Goal: Information Seeking & Learning: Compare options

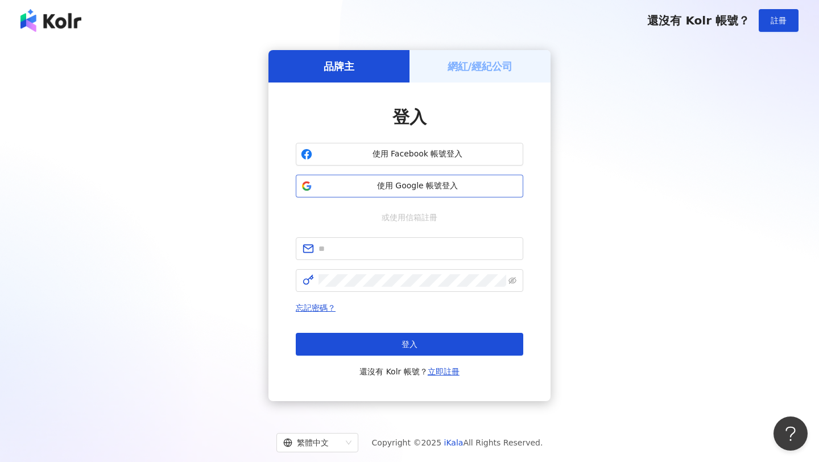
click at [415, 186] on span "使用 Google 帳號登入" at bounding box center [417, 185] width 201 height 11
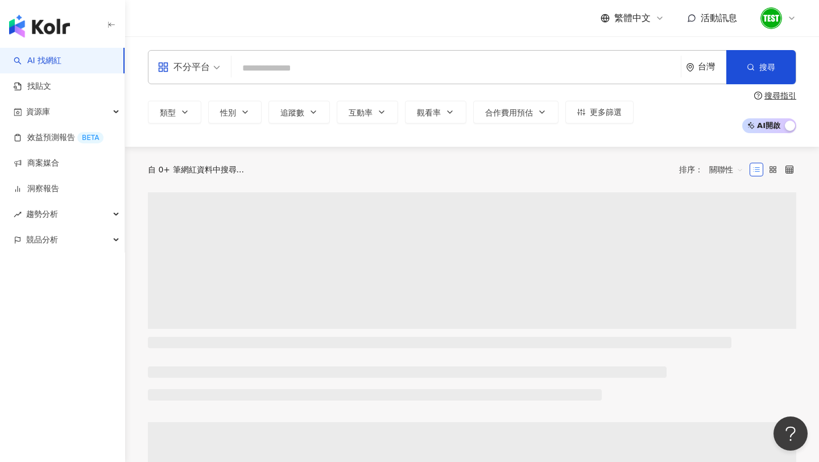
click at [767, 22] on img at bounding box center [772, 18] width 22 height 22
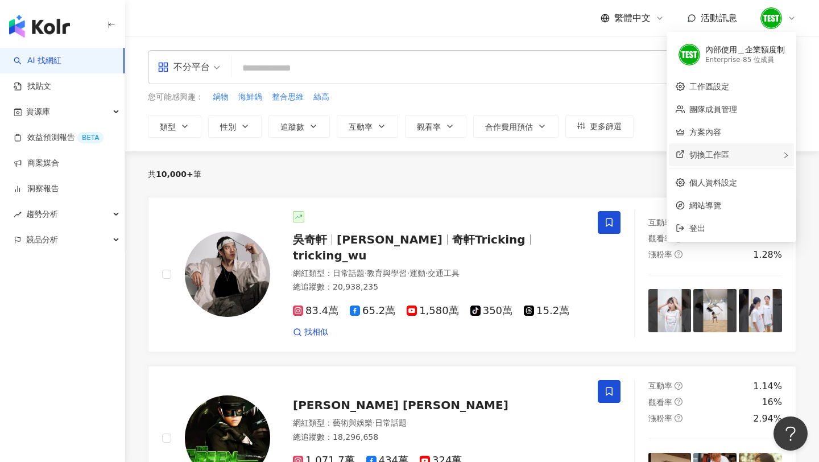
click at [766, 154] on div "切換工作區" at bounding box center [731, 154] width 125 height 23
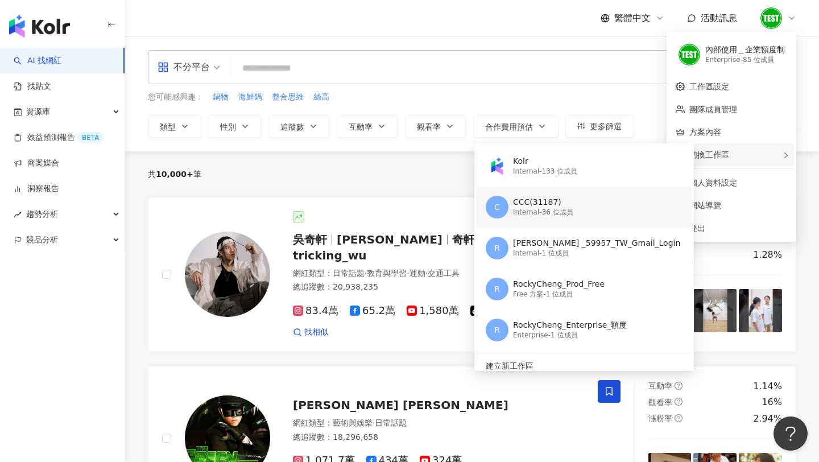
scroll to position [7, 0]
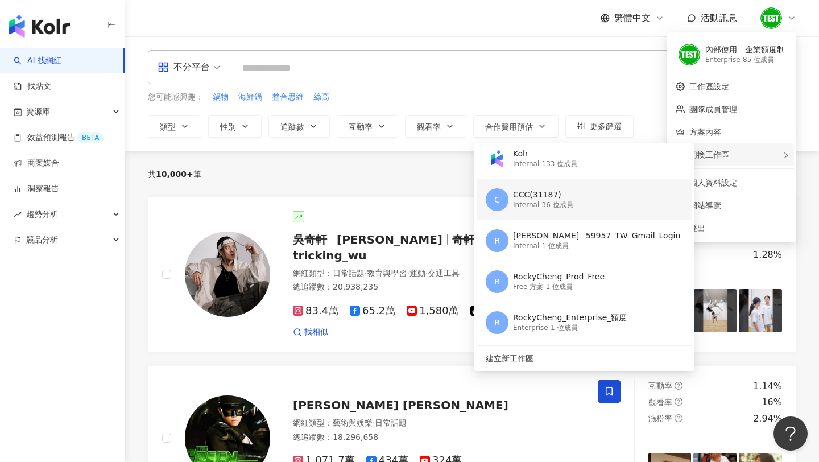
click at [587, 203] on div "C CCC(31187) Internal - 36 位成員" at bounding box center [583, 199] width 195 height 41
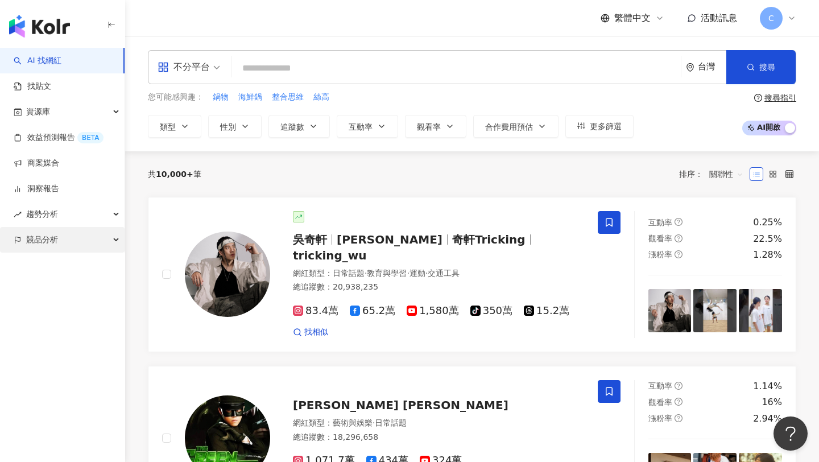
click at [59, 237] on div "競品分析" at bounding box center [62, 240] width 125 height 26
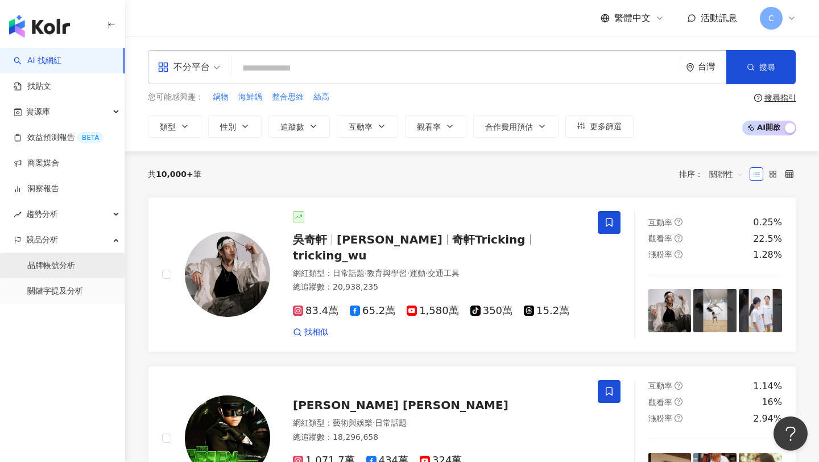
click at [59, 260] on link "品牌帳號分析" at bounding box center [51, 265] width 48 height 11
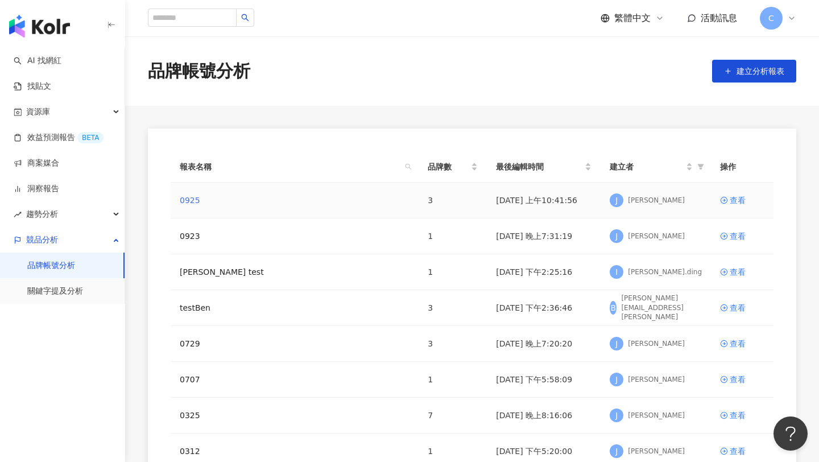
click at [188, 203] on link "0925" at bounding box center [190, 200] width 20 height 13
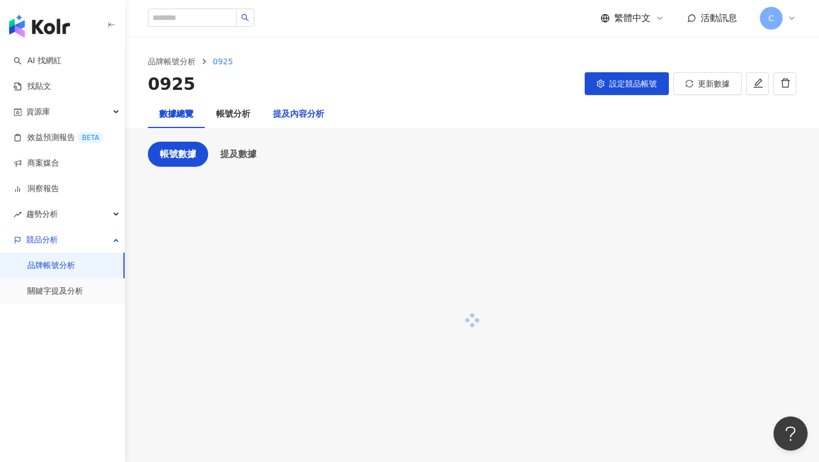
click at [294, 117] on div "提及內容分析" at bounding box center [298, 115] width 51 height 14
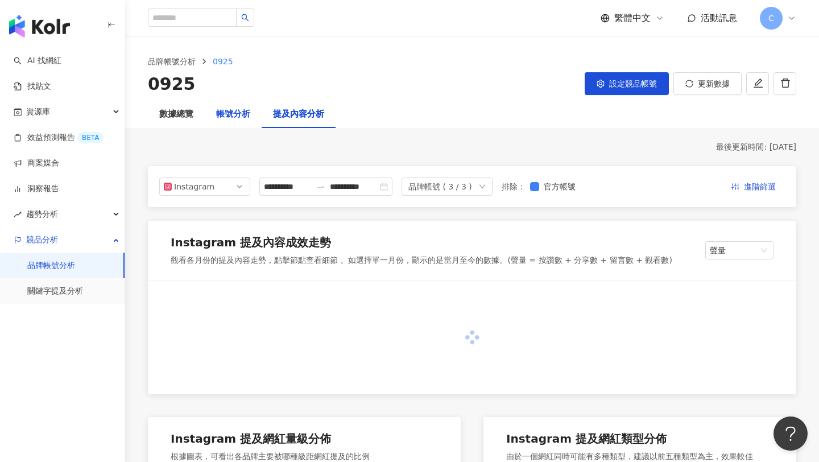
click at [232, 116] on div "帳號分析" at bounding box center [233, 115] width 34 height 14
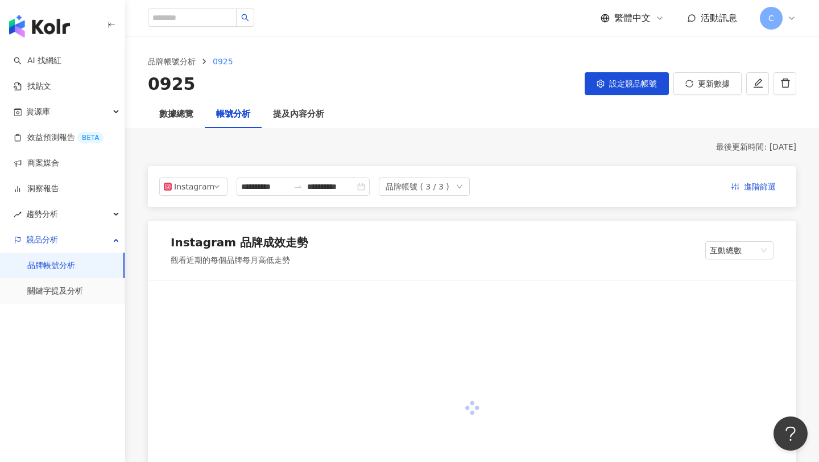
click at [232, 116] on div "帳號分析" at bounding box center [233, 115] width 34 height 14
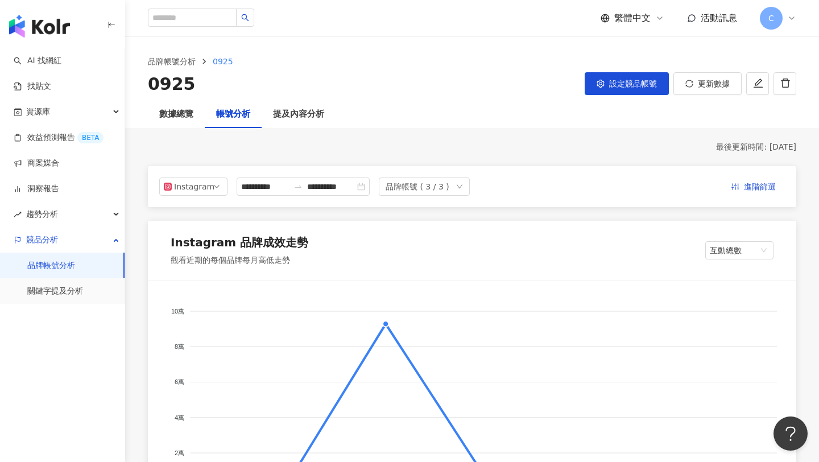
click at [459, 185] on div "品牌帳號 ( 3 / 3 )" at bounding box center [424, 186] width 91 height 18
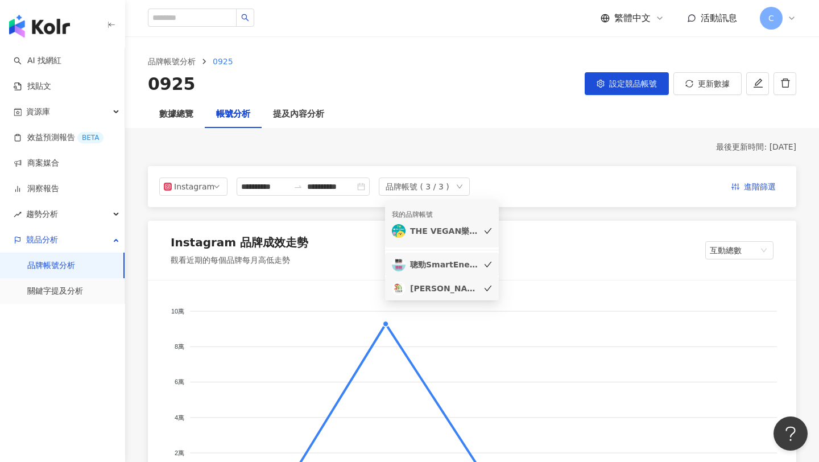
click at [539, 177] on div "**********" at bounding box center [472, 186] width 649 height 41
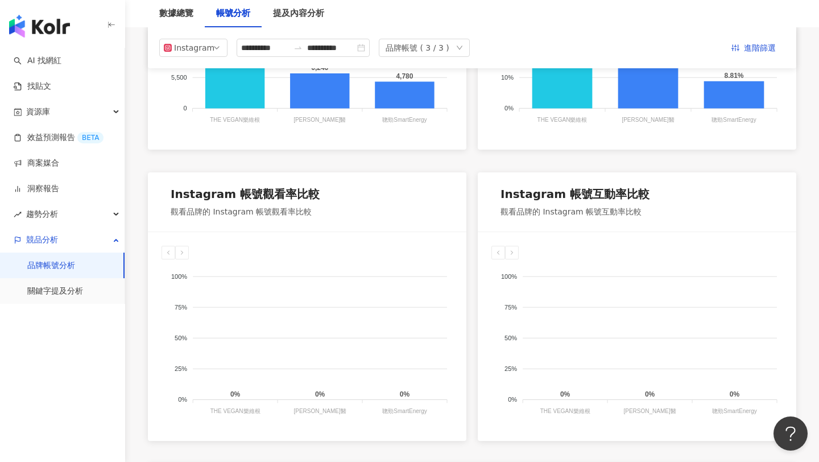
scroll to position [683, 0]
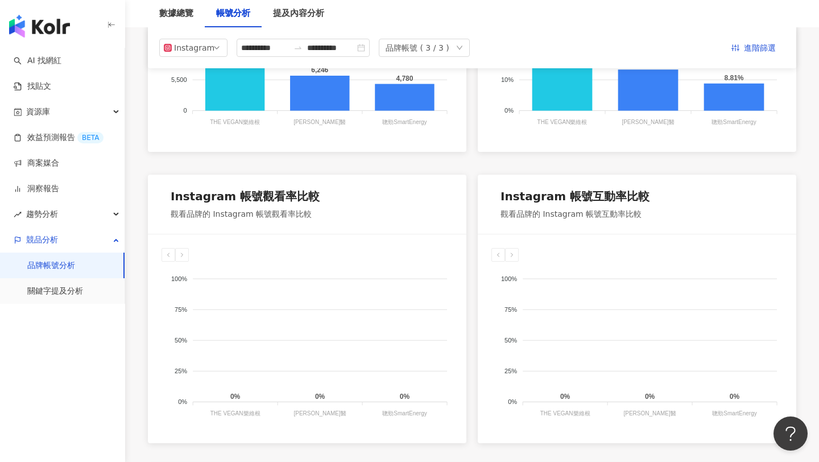
click at [514, 252] on icon at bounding box center [512, 254] width 7 height 7
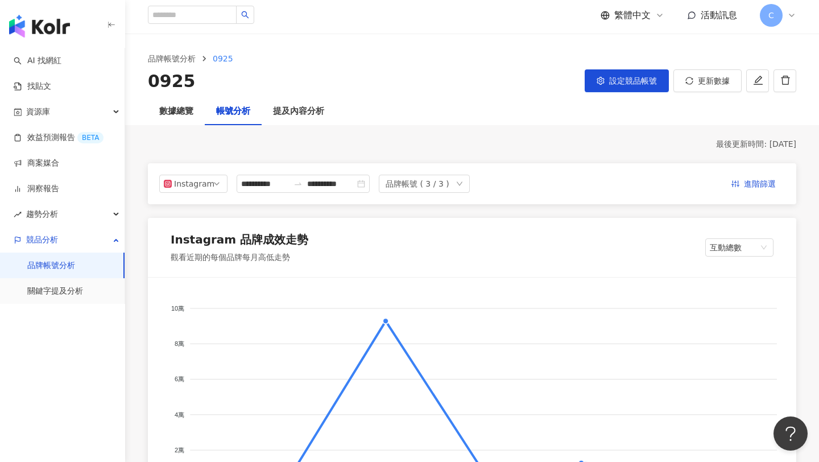
scroll to position [0, 0]
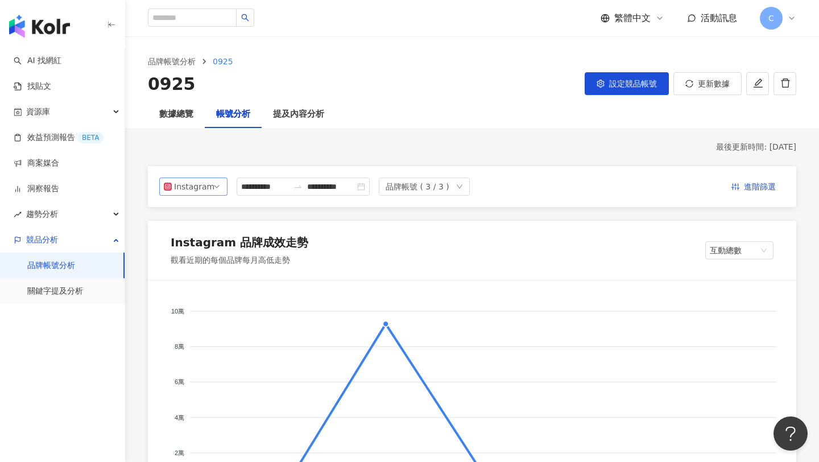
click at [214, 188] on span "Instagram" at bounding box center [193, 186] width 59 height 17
click at [209, 226] on div "Facebook" at bounding box center [197, 232] width 37 height 13
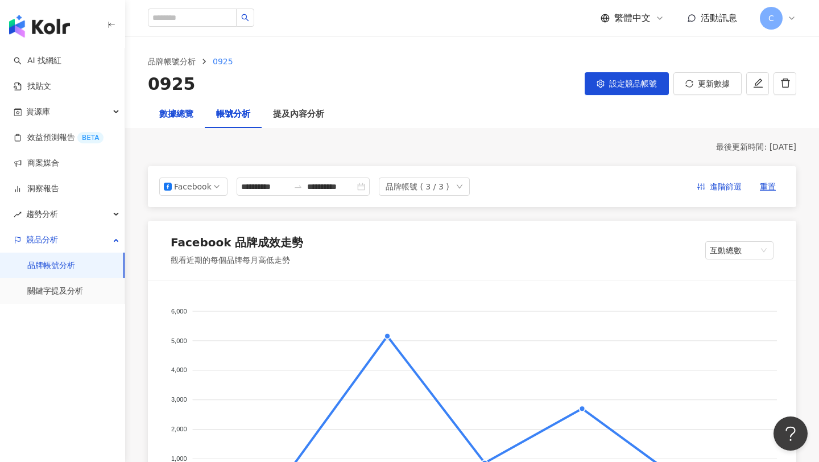
click at [188, 116] on div "數據總覽" at bounding box center [176, 115] width 34 height 14
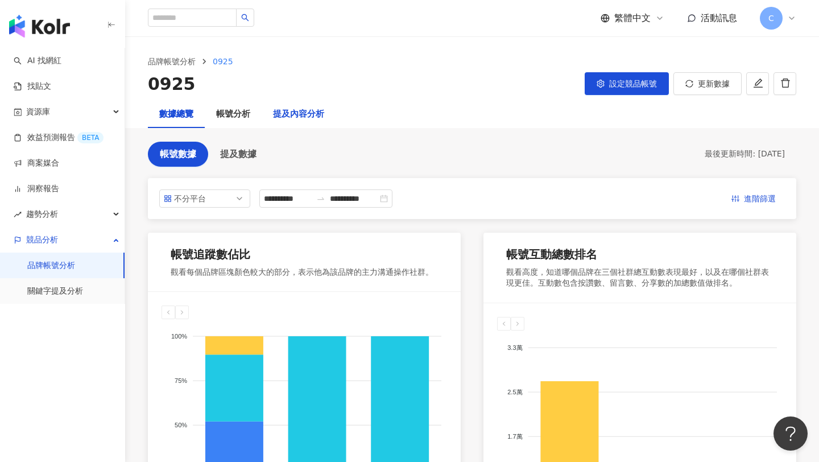
click at [307, 120] on div "提及內容分析" at bounding box center [298, 115] width 51 height 14
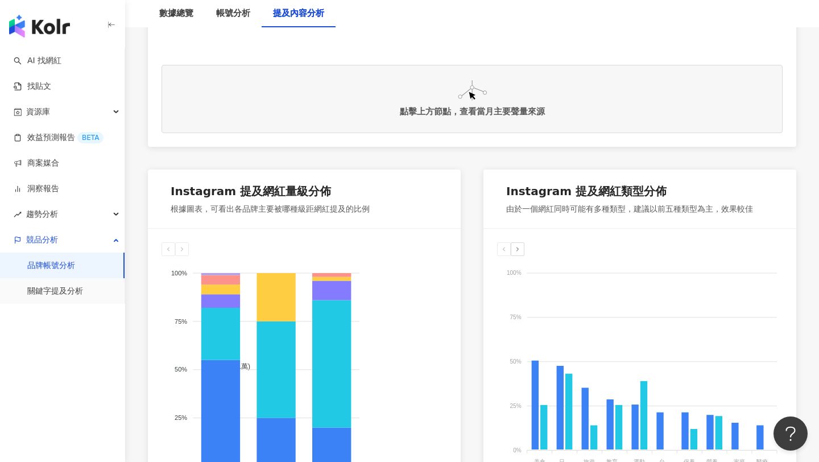
scroll to position [500, 0]
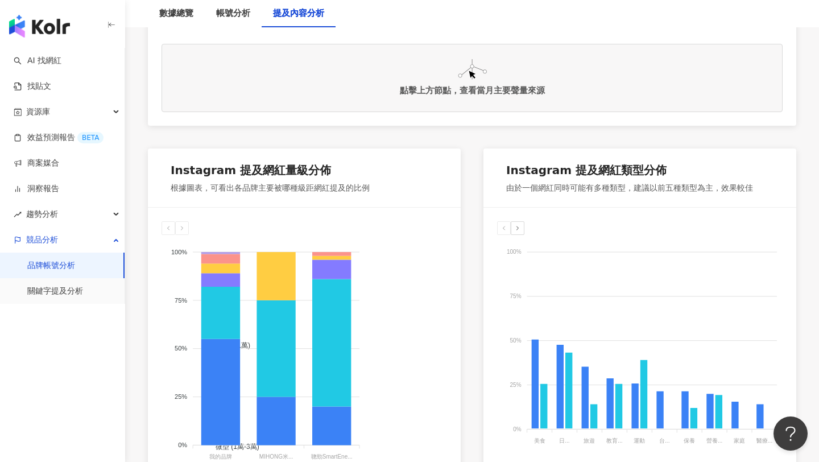
click at [179, 229] on icon at bounding box center [182, 228] width 7 height 7
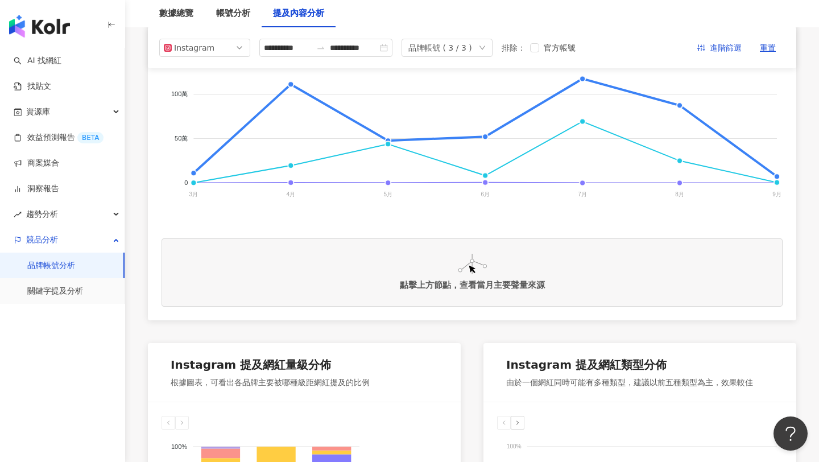
scroll to position [0, 0]
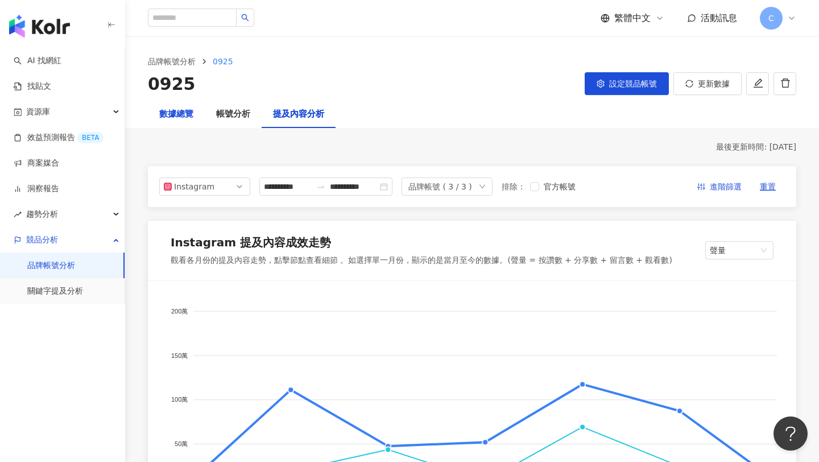
click at [185, 109] on div "數據總覽" at bounding box center [176, 115] width 34 height 14
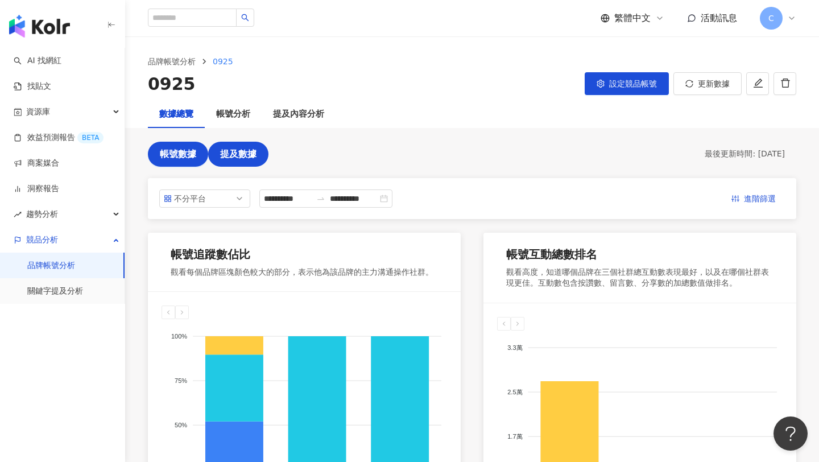
click at [233, 148] on button "提及數據" at bounding box center [238, 154] width 60 height 25
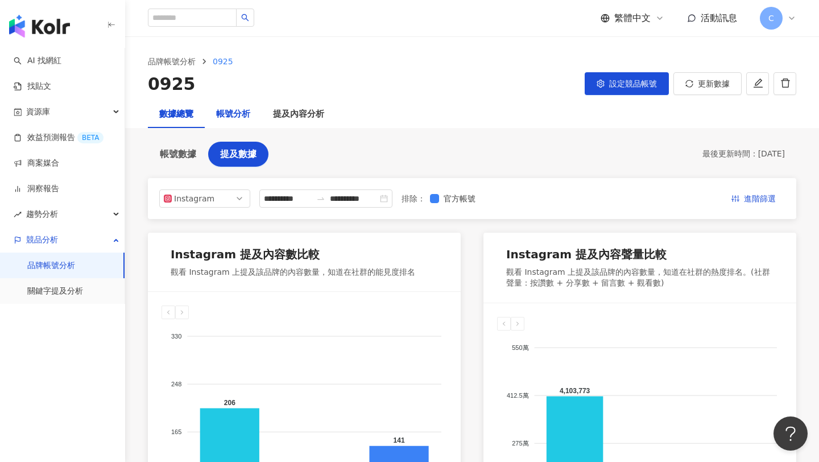
click at [243, 116] on div "帳號分析" at bounding box center [233, 115] width 34 height 14
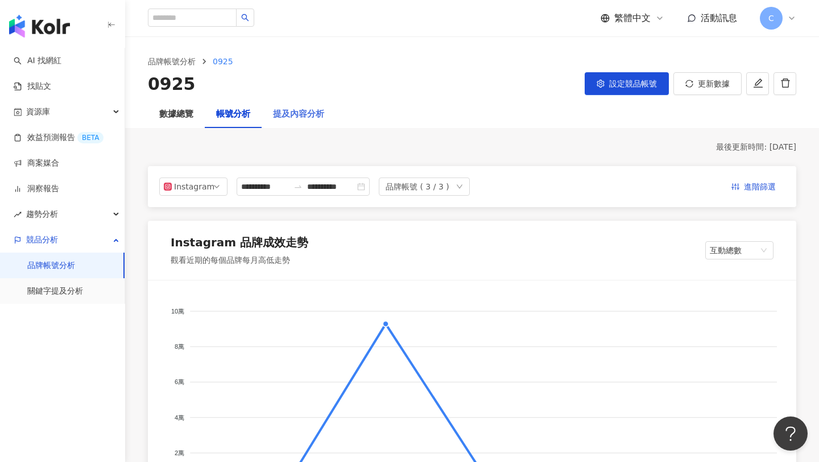
click at [290, 121] on div "提及內容分析" at bounding box center [299, 114] width 74 height 27
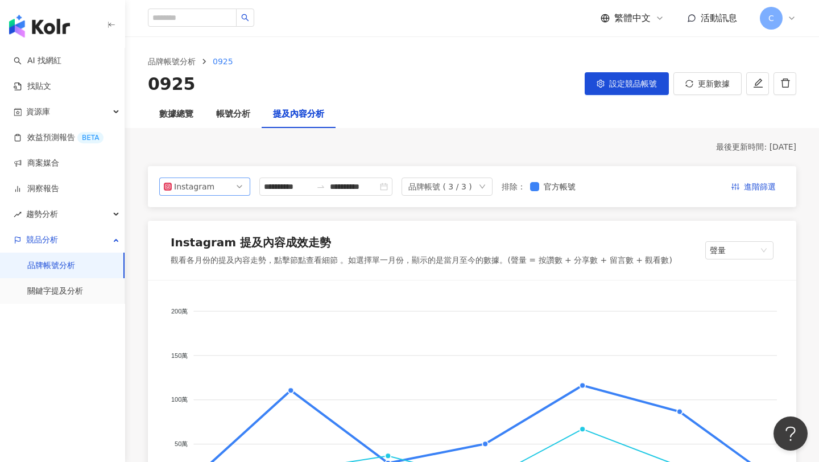
click at [226, 184] on span "Instagram" at bounding box center [205, 186] width 82 height 17
click at [352, 236] on div "Instagram 提及內容成效走勢" at bounding box center [422, 244] width 502 height 20
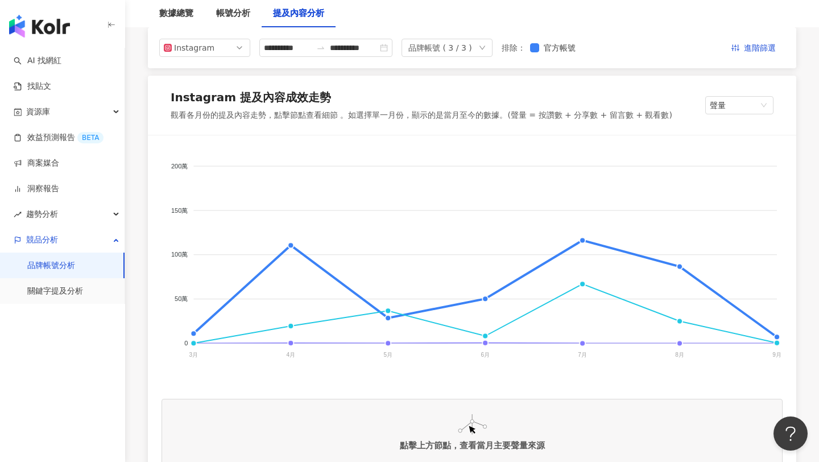
scroll to position [6, 0]
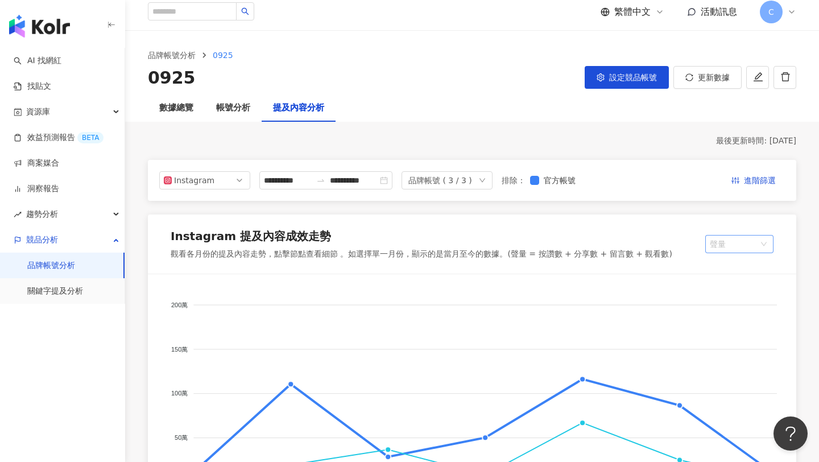
click at [716, 243] on span "聲量" at bounding box center [739, 244] width 59 height 17
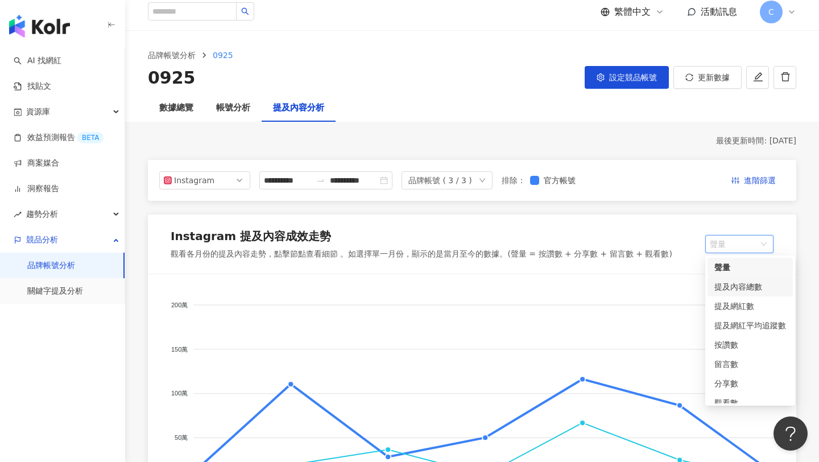
click at [720, 288] on div "提及內容總數" at bounding box center [751, 286] width 72 height 13
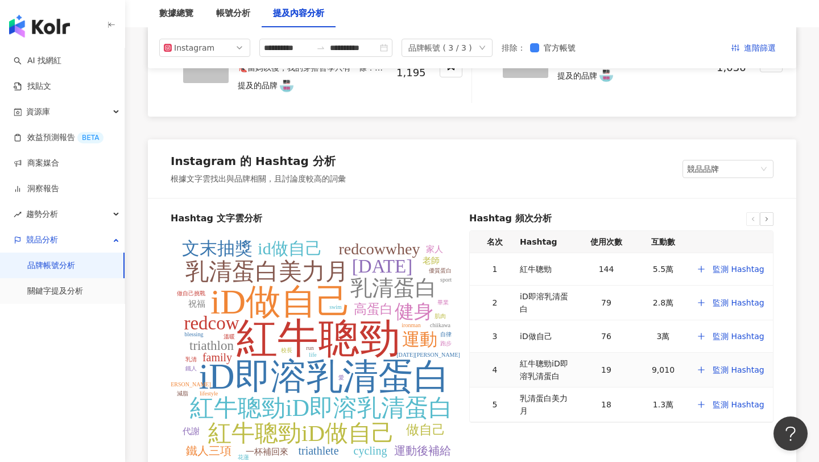
scroll to position [2091, 0]
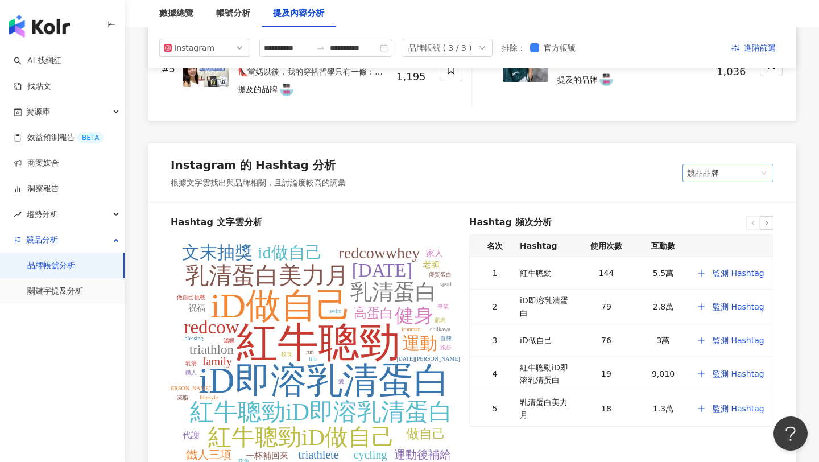
click at [716, 166] on span "競品品牌" at bounding box center [728, 172] width 82 height 17
click at [716, 214] on div "我的品牌" at bounding box center [728, 215] width 73 height 13
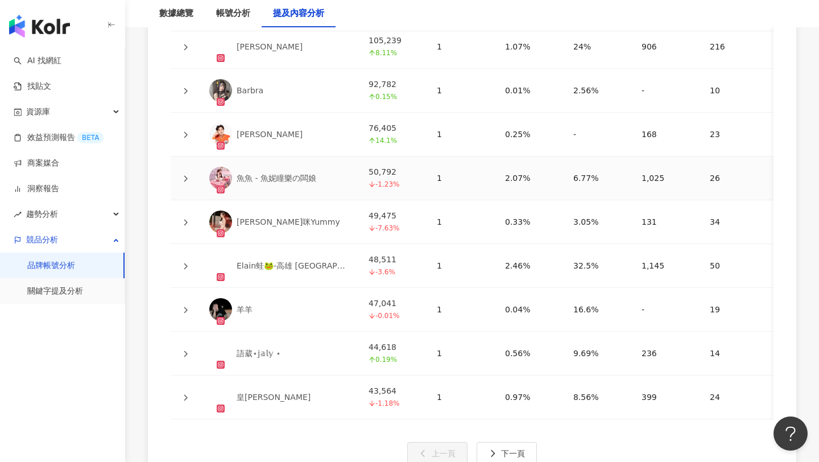
scroll to position [2872, 0]
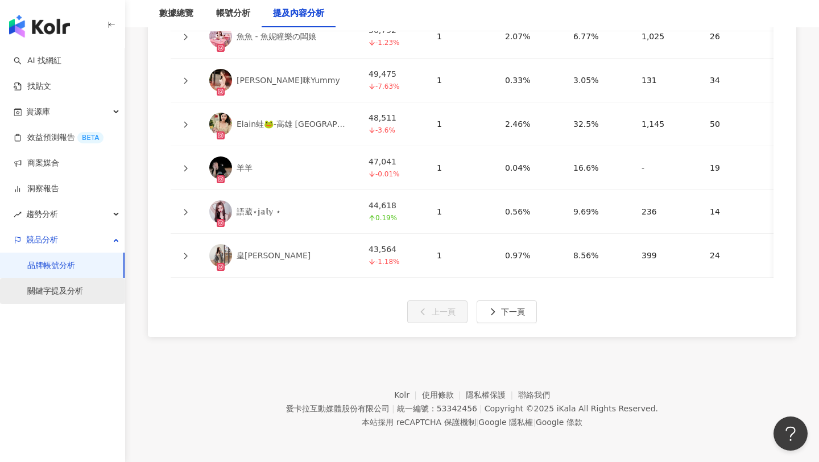
click at [75, 295] on link "關鍵字提及分析" at bounding box center [55, 291] width 56 height 11
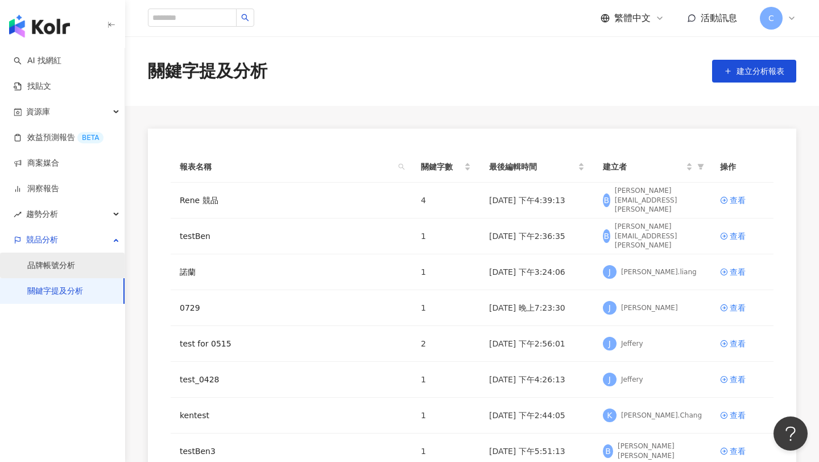
click at [75, 260] on link "品牌帳號分析" at bounding box center [51, 265] width 48 height 11
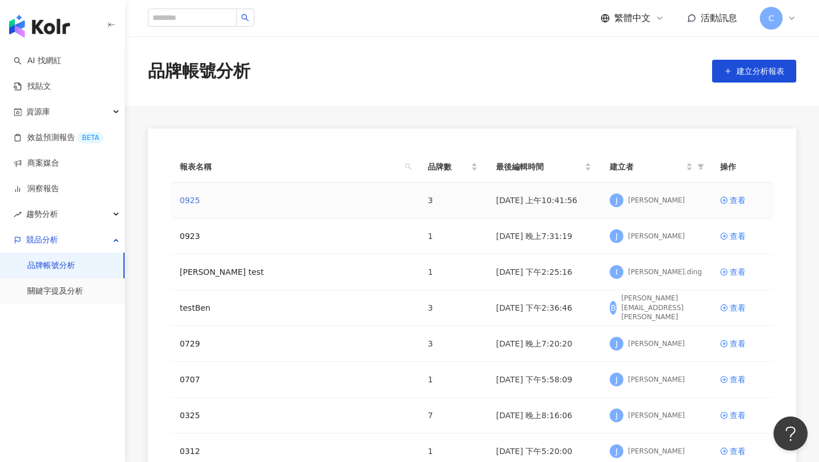
click at [195, 197] on link "0925" at bounding box center [190, 200] width 20 height 13
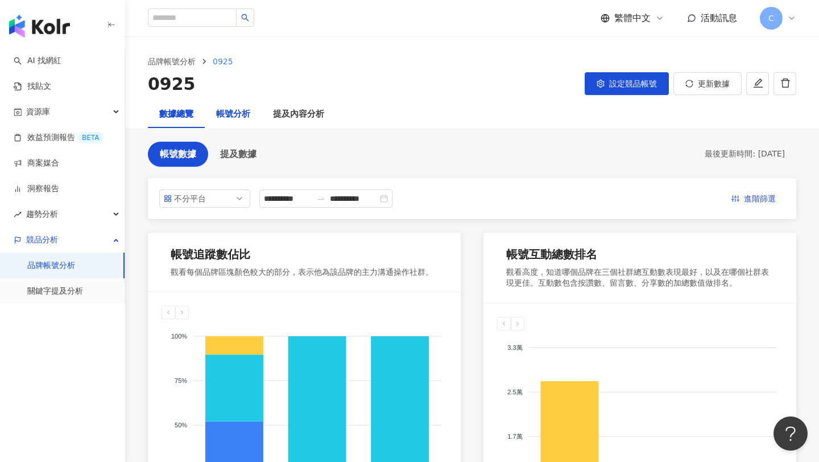
click at [238, 114] on div "帳號分析" at bounding box center [233, 115] width 34 height 14
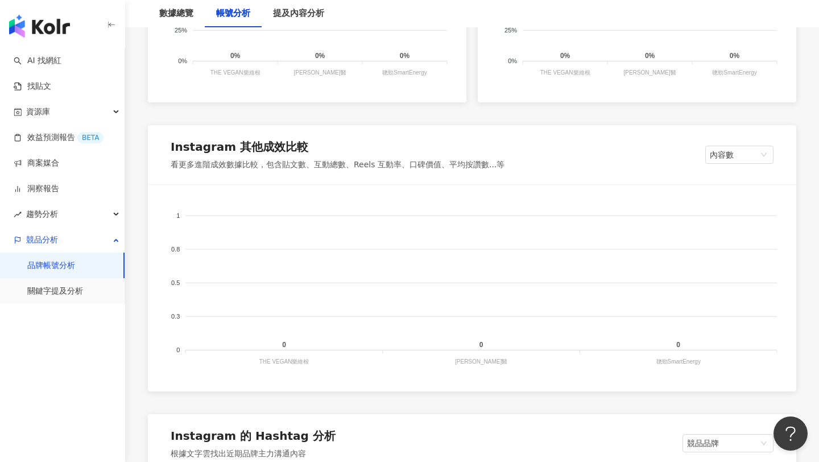
scroll to position [1037, 0]
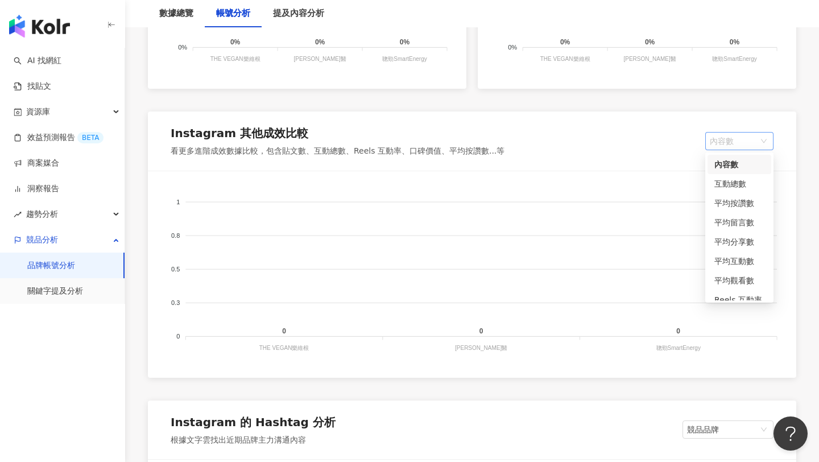
click at [718, 138] on span "內容數" at bounding box center [739, 141] width 59 height 17
click at [724, 187] on div "互動總數" at bounding box center [740, 183] width 50 height 13
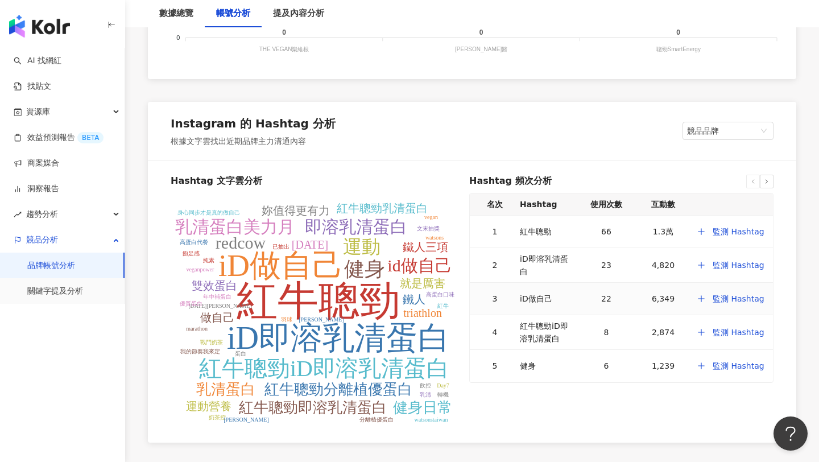
scroll to position [1442, 0]
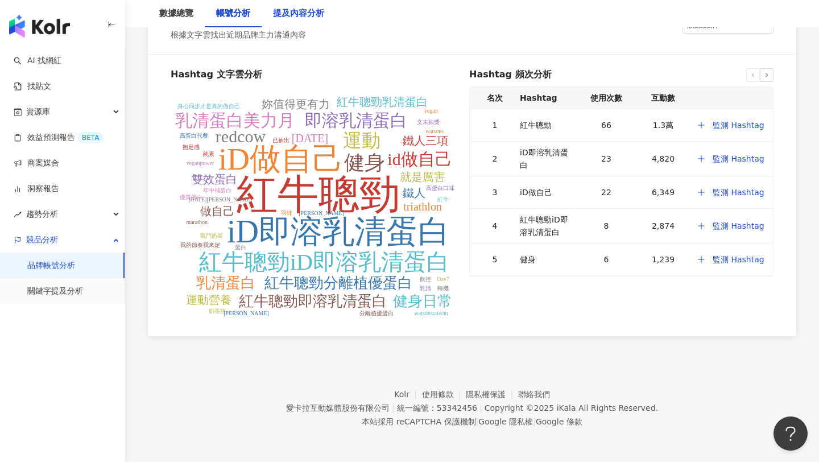
click at [311, 17] on div "提及內容分析" at bounding box center [298, 14] width 51 height 14
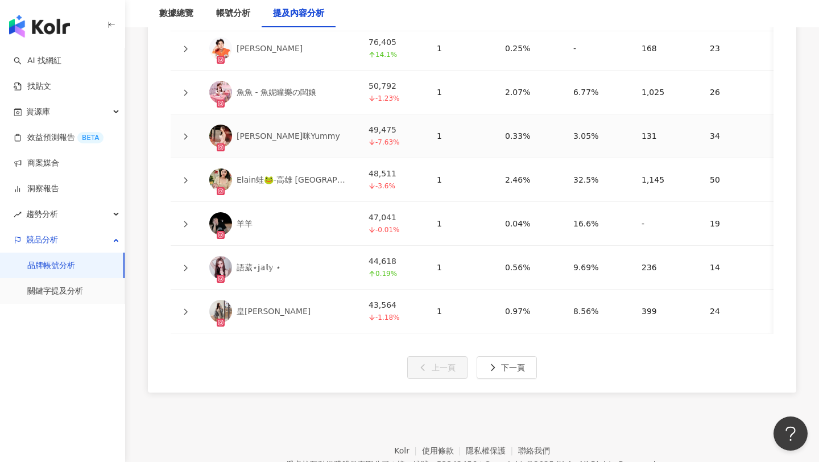
scroll to position [2872, 0]
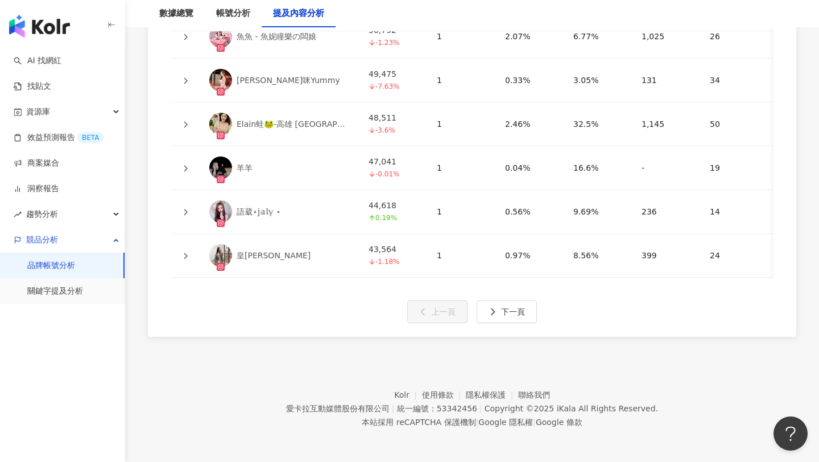
click at [59, 266] on link "品牌帳號分析" at bounding box center [51, 265] width 48 height 11
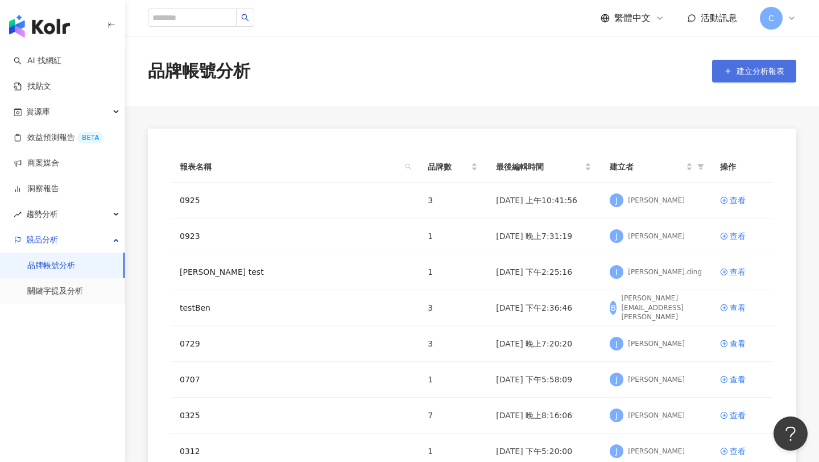
click at [774, 75] on span "建立分析報表" at bounding box center [761, 71] width 48 height 9
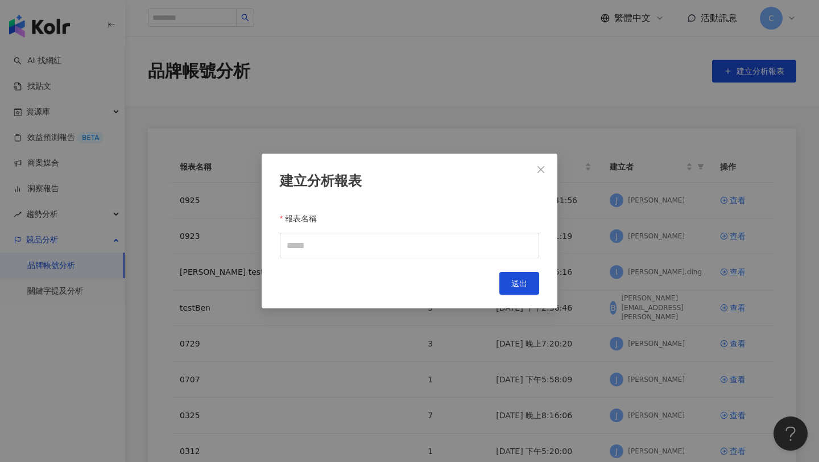
click at [401, 259] on div "建立分析報表 報表名稱 Cancel 送出" at bounding box center [410, 231] width 296 height 155
click at [387, 248] on input "報表名稱" at bounding box center [409, 246] width 259 height 26
type input "*"
type input "****"
click at [529, 290] on button "送出" at bounding box center [519, 283] width 40 height 23
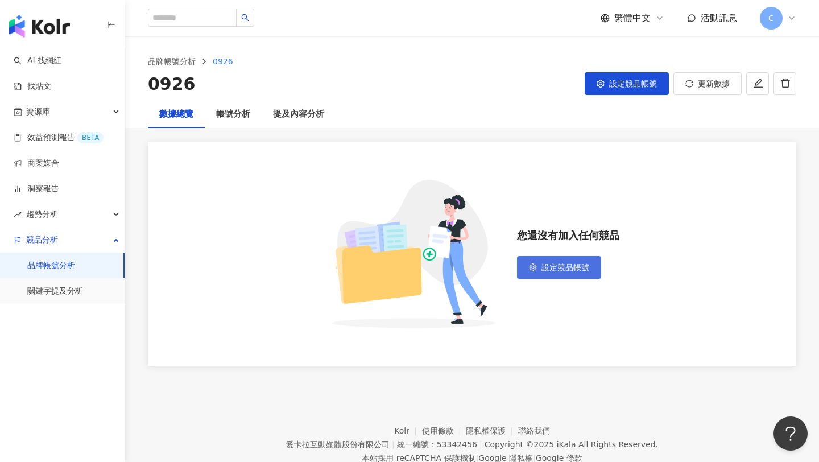
click at [536, 266] on icon "setting" at bounding box center [533, 267] width 8 height 8
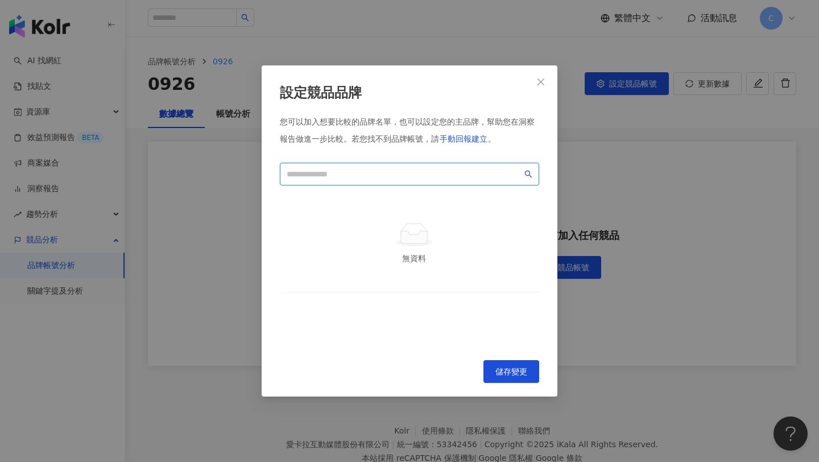
click at [465, 179] on input "search" at bounding box center [405, 174] width 236 height 13
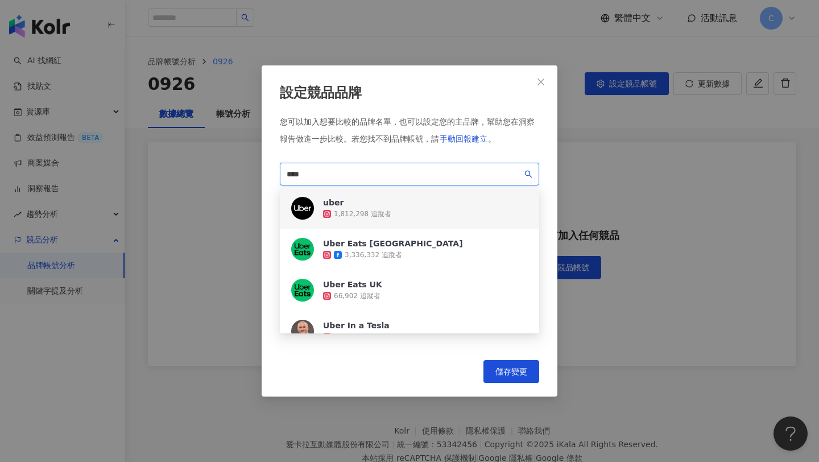
click at [493, 209] on div "uber 1,812,298 追蹤者" at bounding box center [409, 208] width 259 height 41
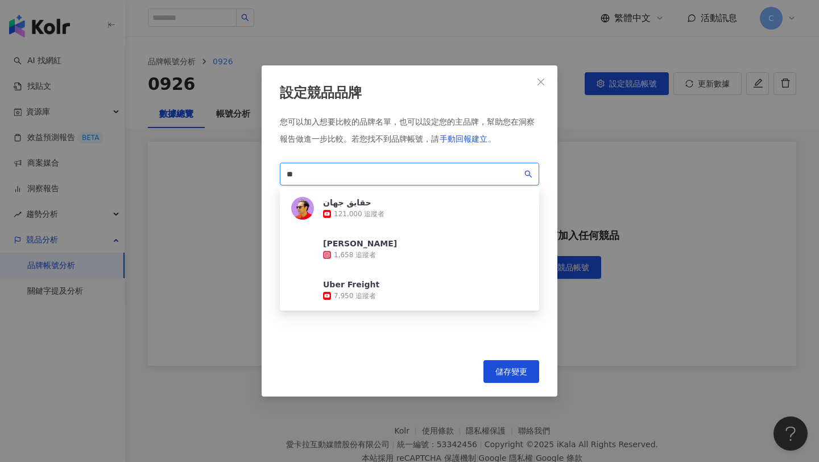
type input "*"
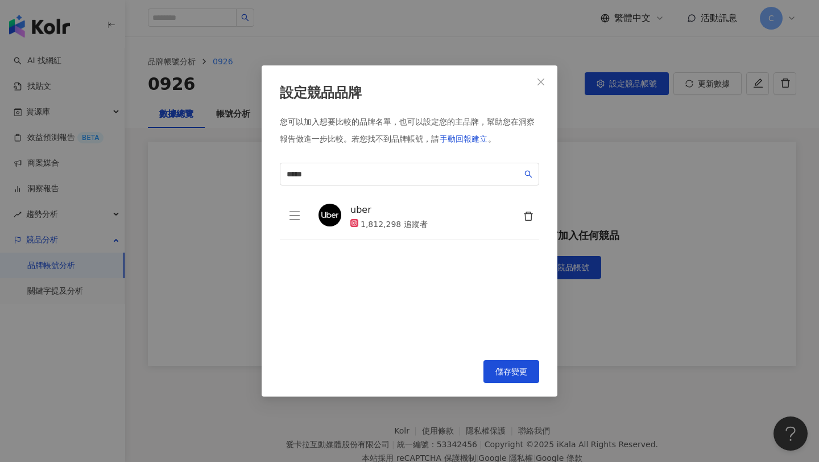
click at [532, 214] on icon "delete" at bounding box center [528, 216] width 9 height 9
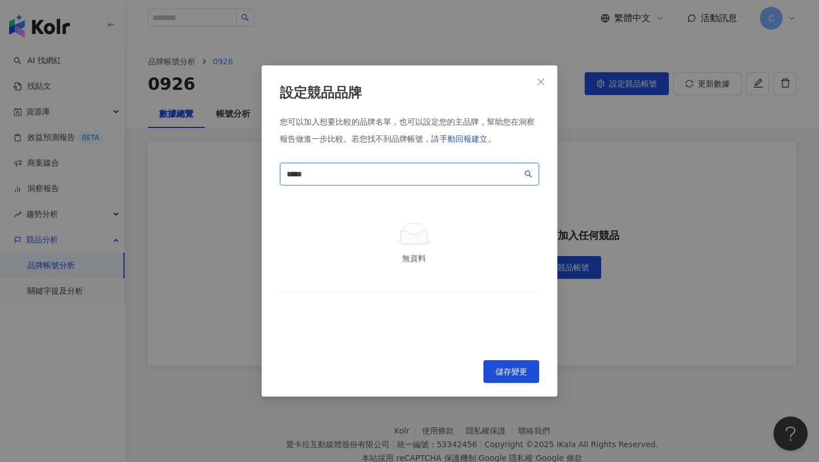
click at [417, 173] on input "*****" at bounding box center [405, 174] width 236 height 13
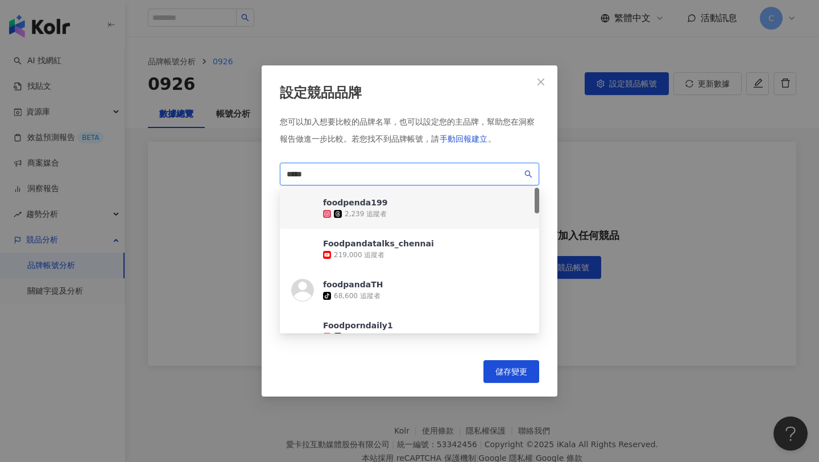
paste input "****"
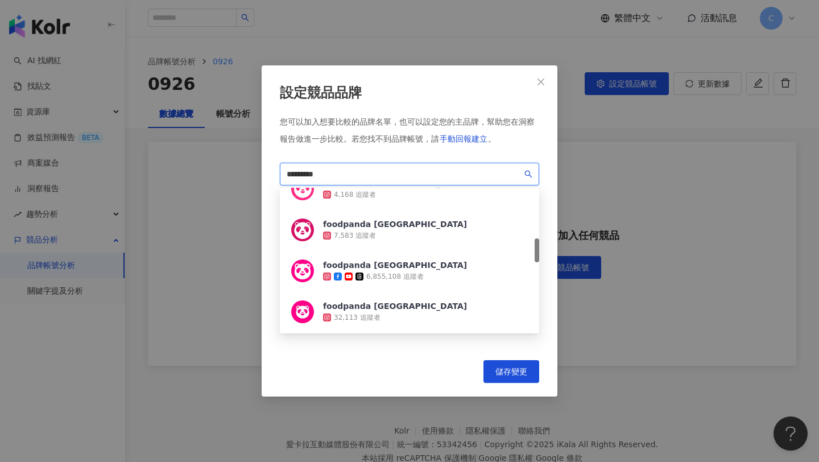
scroll to position [307, 0]
click at [401, 269] on div "foodpanda [GEOGRAPHIC_DATA]" at bounding box center [395, 264] width 144 height 11
drag, startPoint x: 357, startPoint y: 173, endPoint x: 152, endPoint y: 173, distance: 204.2
click at [152, 173] on div "設定競品品牌 您可以加入想要比較的品牌名單，也可以設定您的主品牌，幫助您在洞察報告做進一步比較。 若您找不到品牌帳號，請 手動回報建立 。 *********…" at bounding box center [409, 231] width 819 height 462
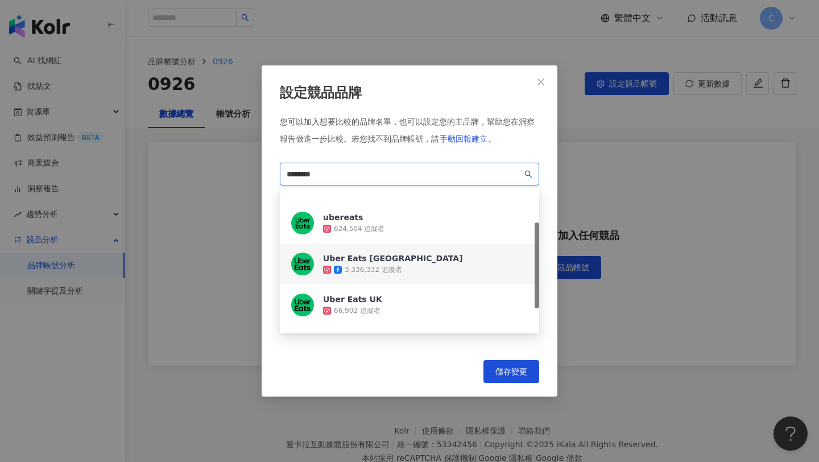
scroll to position [0, 0]
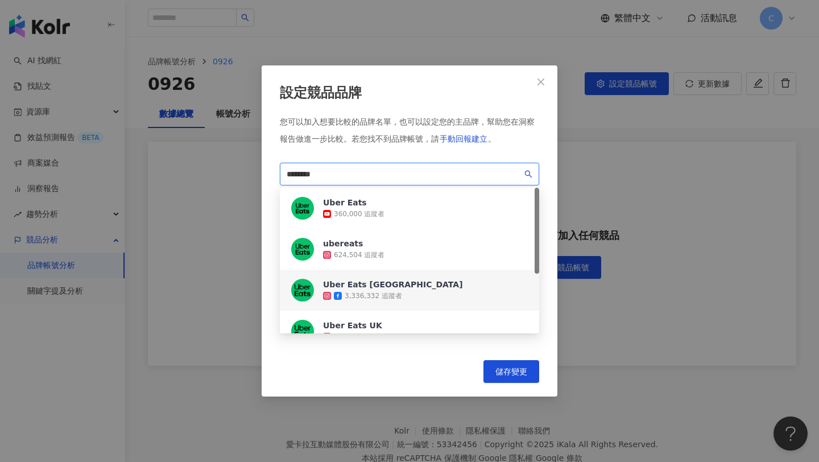
click at [374, 284] on div "Uber Eats [GEOGRAPHIC_DATA]" at bounding box center [393, 284] width 140 height 11
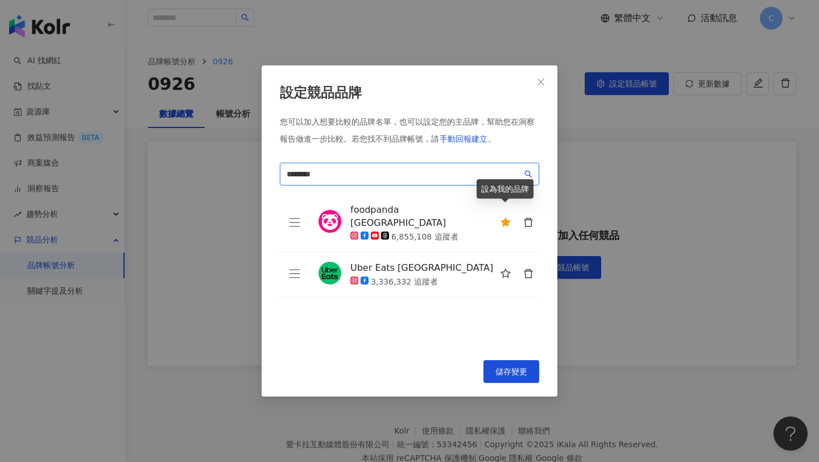
type input "********"
click at [503, 217] on icon "star" at bounding box center [506, 222] width 10 height 10
click at [507, 222] on icon "star" at bounding box center [506, 222] width 10 height 10
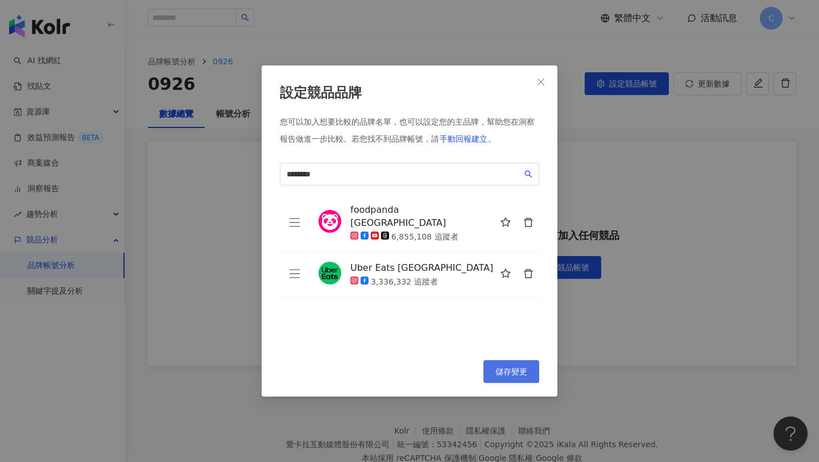
click at [502, 367] on span "儲存變更" at bounding box center [512, 371] width 32 height 9
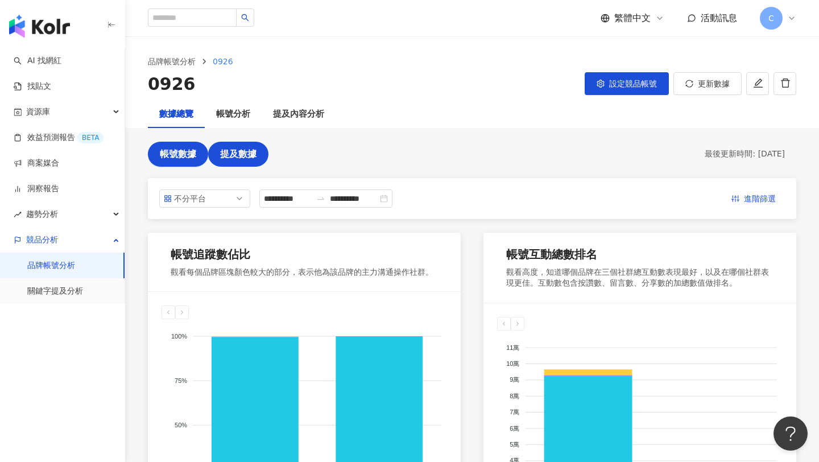
click at [247, 158] on span "提及數據" at bounding box center [238, 154] width 36 height 10
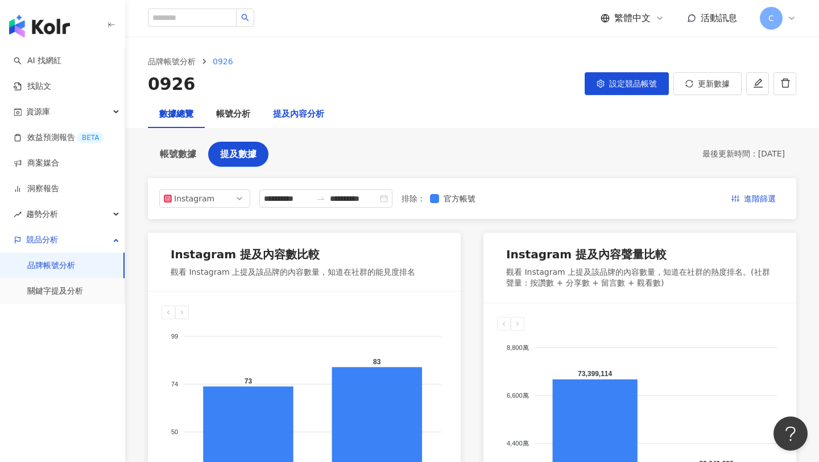
click at [298, 110] on div "提及內容分析" at bounding box center [298, 115] width 51 height 14
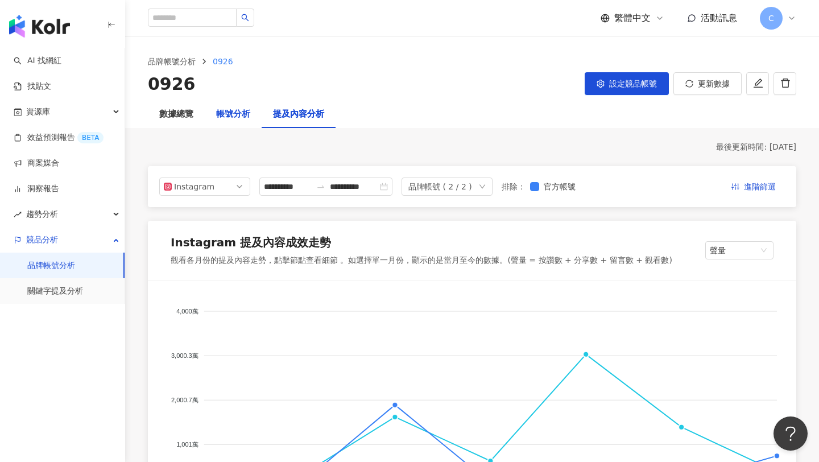
click at [234, 120] on div "帳號分析" at bounding box center [233, 115] width 34 height 14
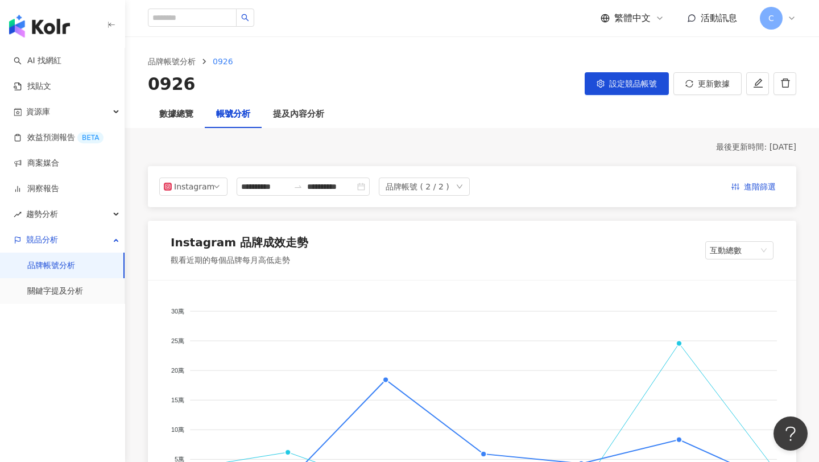
click at [437, 188] on div "品牌帳號 ( 2 / 2 )" at bounding box center [418, 186] width 64 height 17
click at [449, 210] on div "Uber Eats [GEOGRAPHIC_DATA]" at bounding box center [444, 212] width 68 height 13
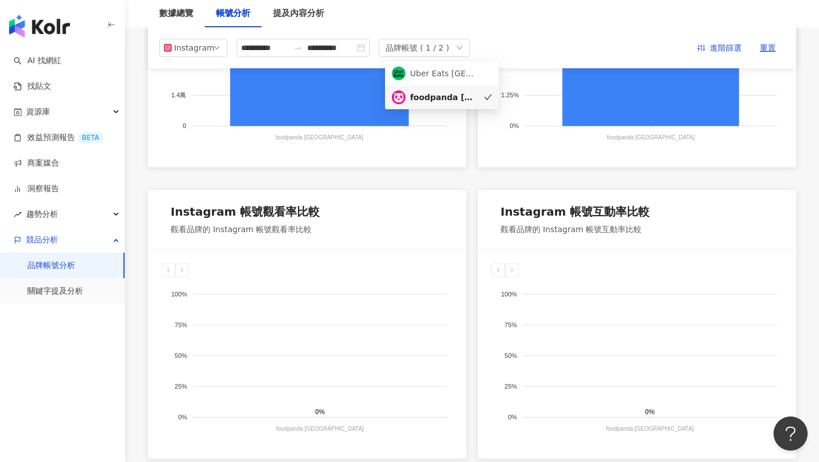
scroll to position [555, 0]
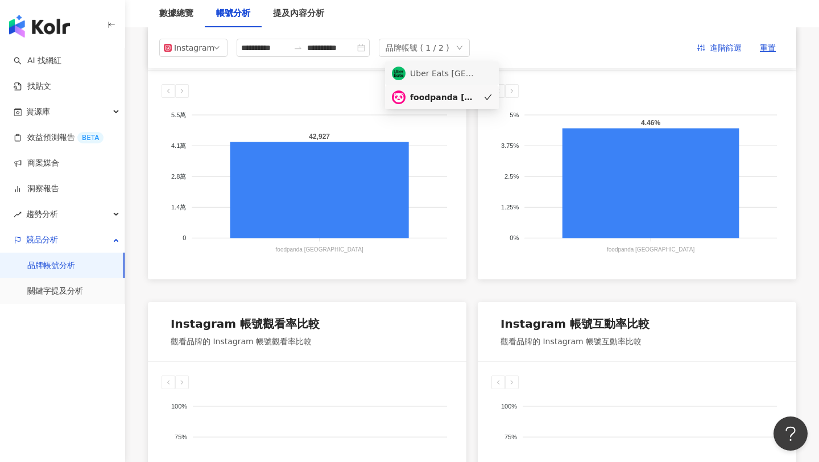
click at [451, 77] on div "Uber Eats [GEOGRAPHIC_DATA]" at bounding box center [444, 73] width 68 height 13
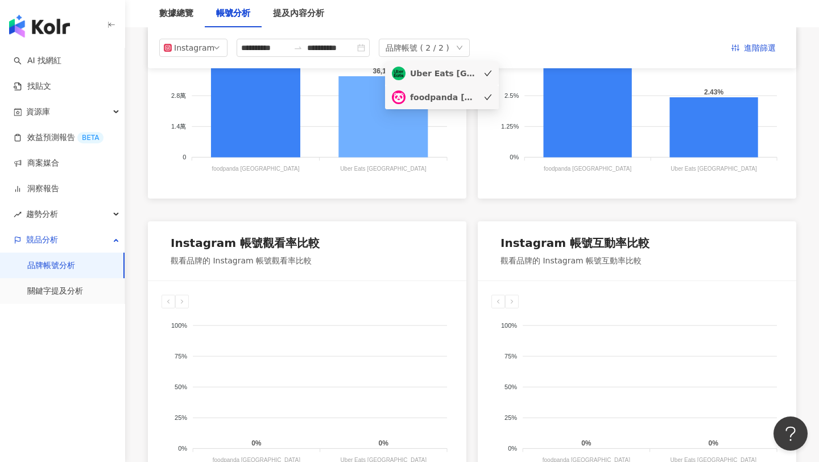
scroll to position [410, 0]
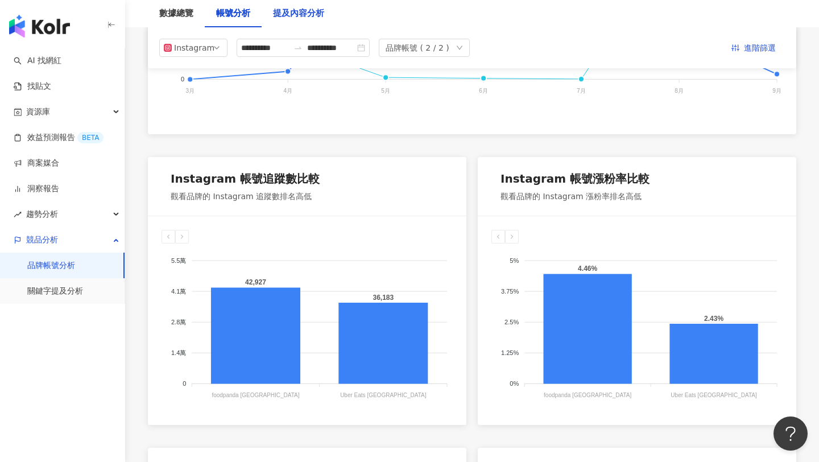
click at [306, 18] on div "提及內容分析" at bounding box center [298, 14] width 51 height 14
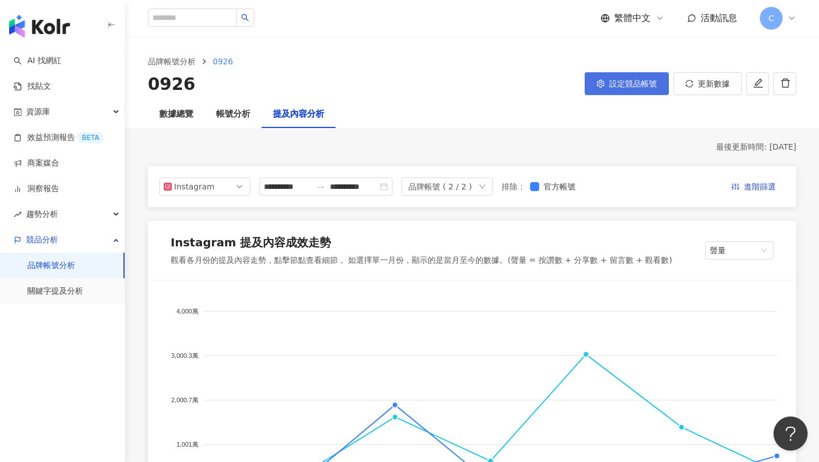
click at [621, 84] on span "設定競品帳號" at bounding box center [633, 83] width 48 height 9
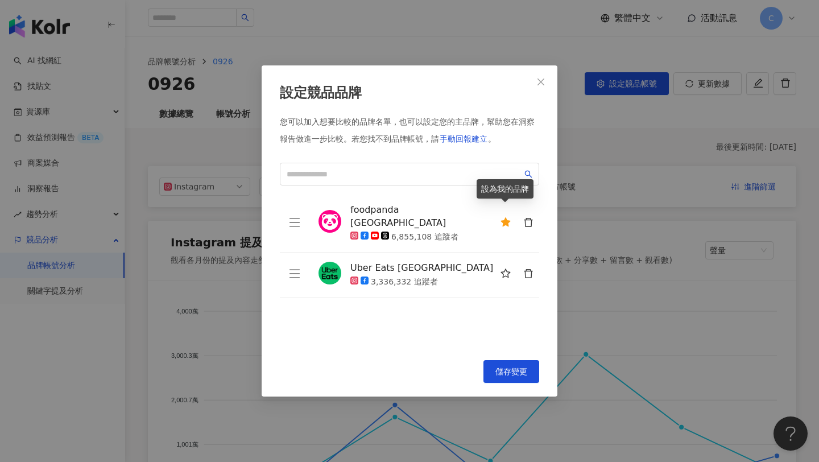
click at [505, 218] on icon "star" at bounding box center [506, 221] width 10 height 9
click at [506, 370] on span "儲存變更" at bounding box center [512, 371] width 32 height 9
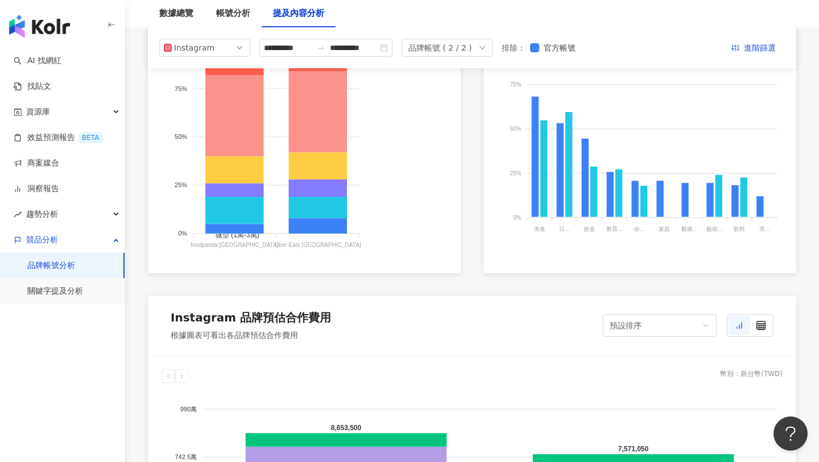
scroll to position [664, 0]
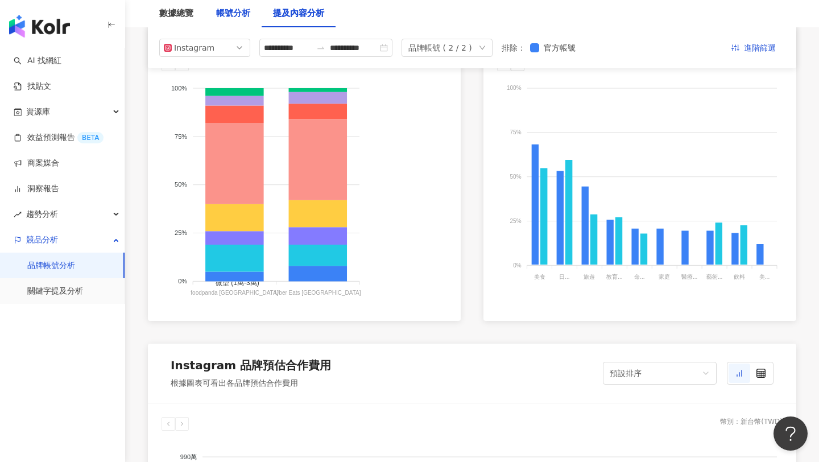
click at [250, 16] on div "帳號分析" at bounding box center [233, 14] width 34 height 14
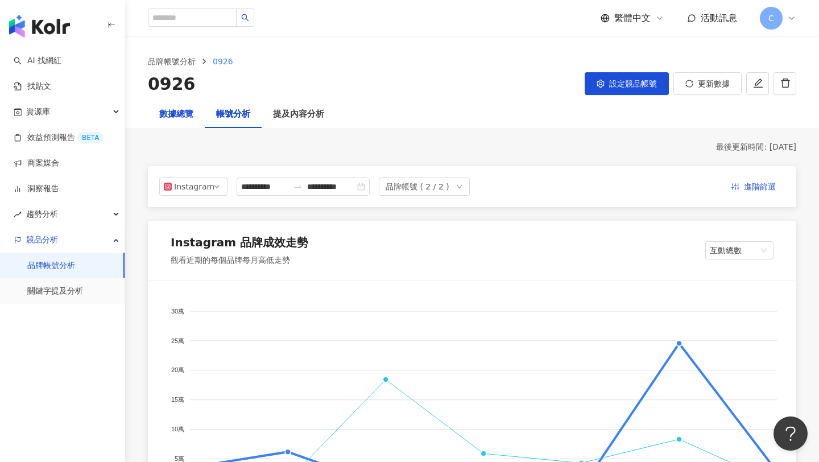
click at [176, 112] on div "數據總覽" at bounding box center [176, 115] width 34 height 14
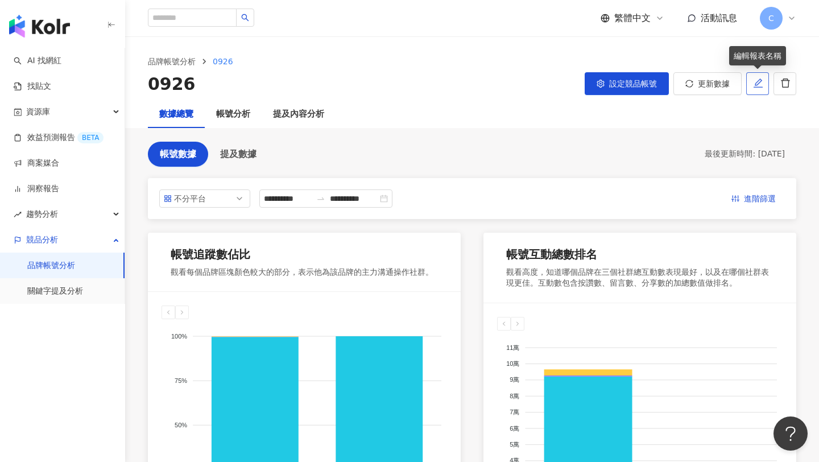
click at [753, 82] on icon "edit" at bounding box center [758, 83] width 10 height 10
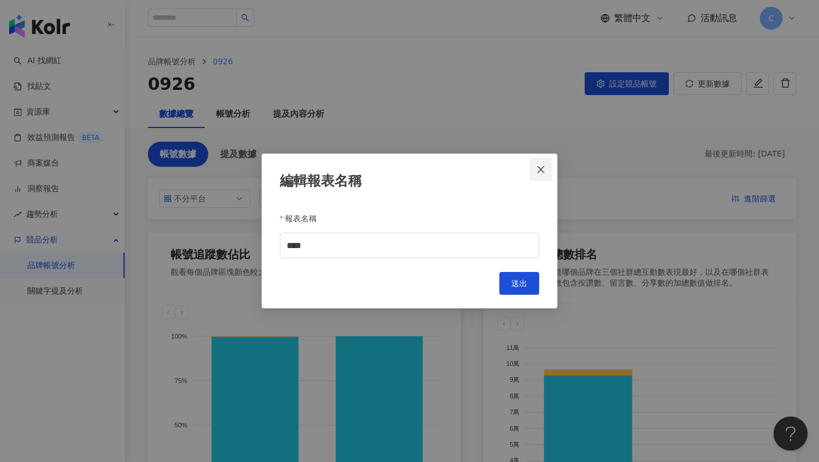
click at [540, 170] on icon "close" at bounding box center [541, 169] width 7 height 7
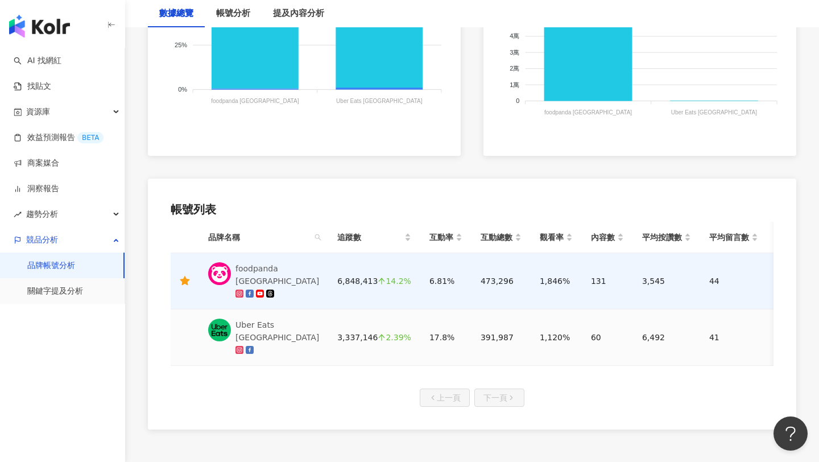
scroll to position [493, 0]
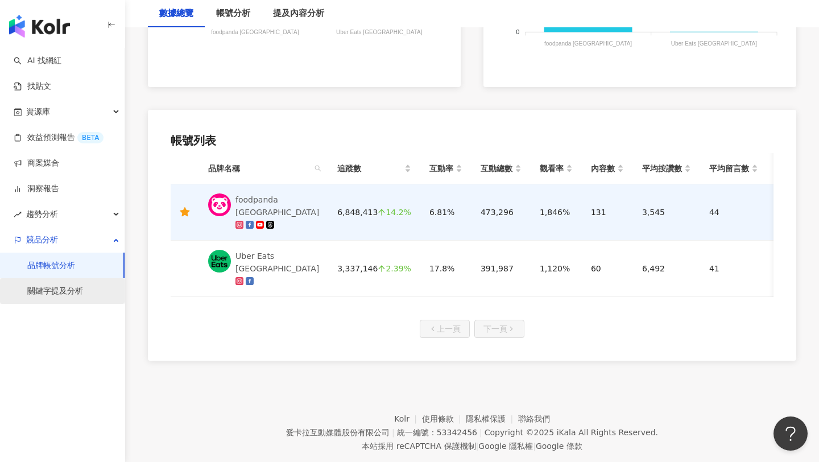
click at [76, 297] on link "關鍵字提及分析" at bounding box center [55, 291] width 56 height 11
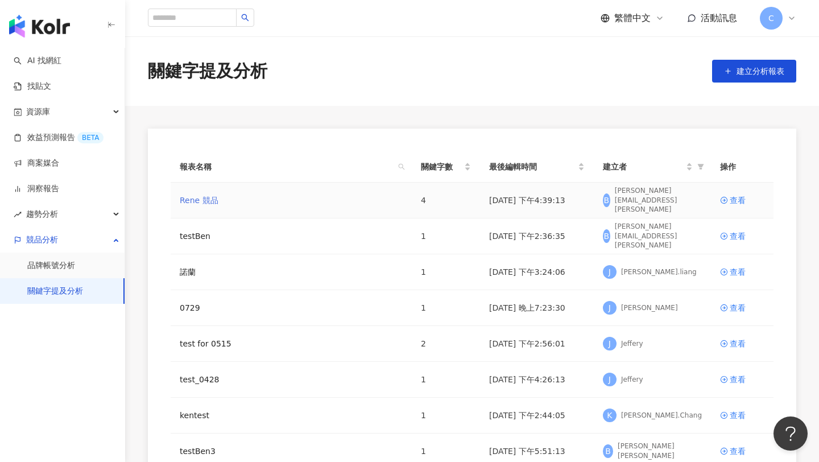
click at [210, 204] on link "Rene 競品" at bounding box center [199, 200] width 39 height 13
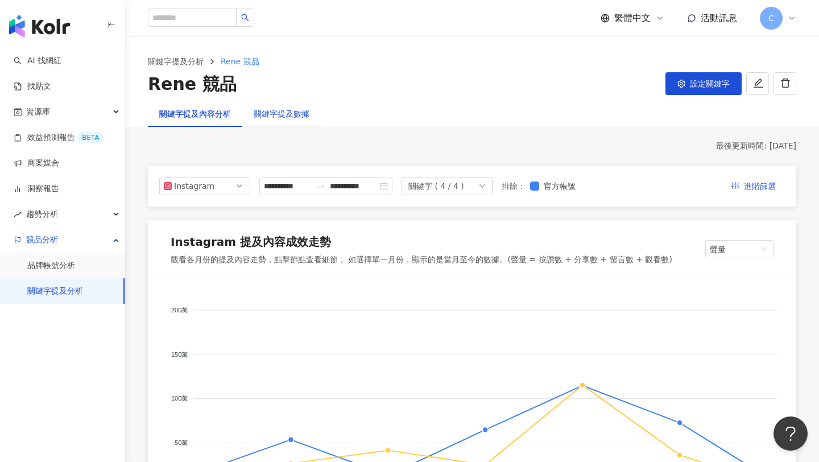
click at [293, 118] on div "關鍵字提及數據" at bounding box center [282, 114] width 56 height 13
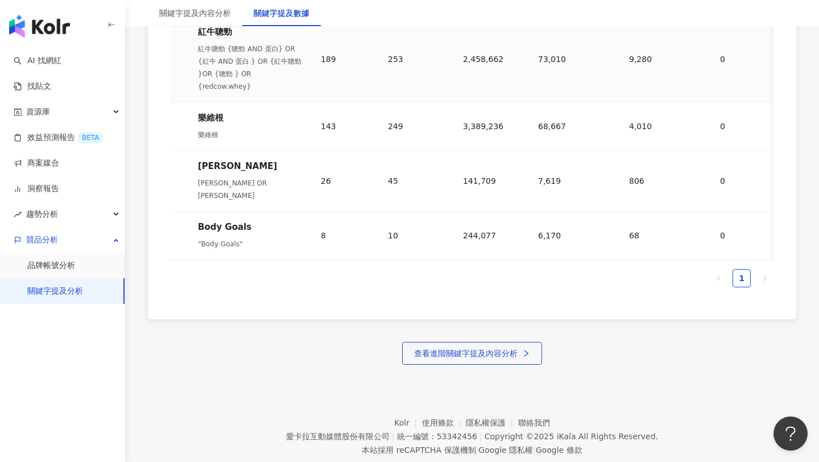
scroll to position [632, 0]
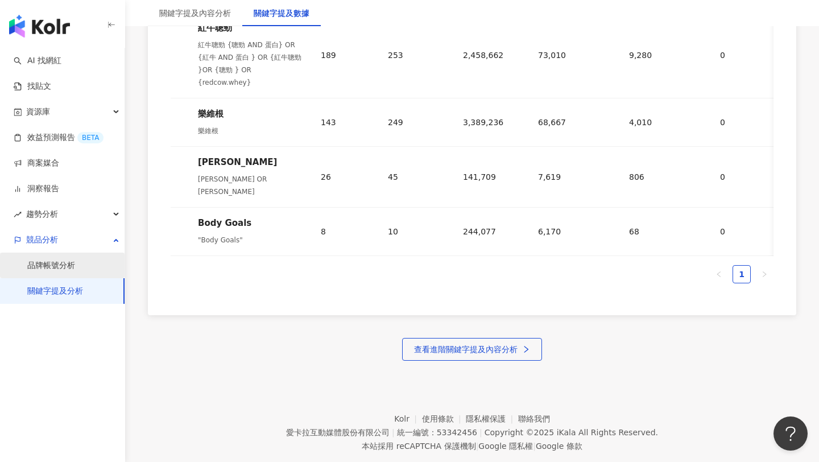
click at [75, 263] on link "品牌帳號分析" at bounding box center [51, 265] width 48 height 11
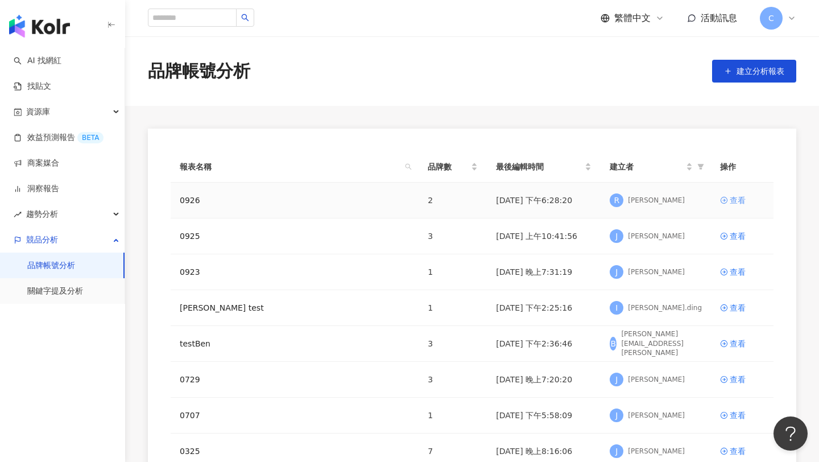
click at [729, 200] on link "查看" at bounding box center [742, 200] width 44 height 13
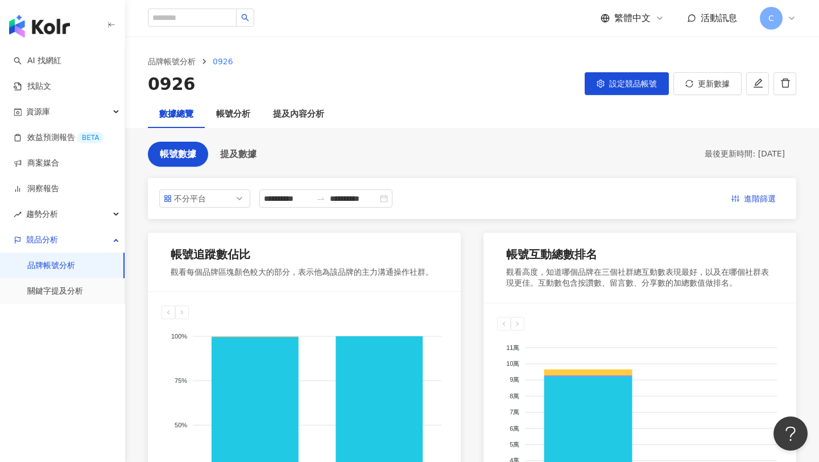
click at [198, 209] on div "**********" at bounding box center [472, 198] width 649 height 41
click at [192, 202] on div "不分平台" at bounding box center [192, 198] width 37 height 17
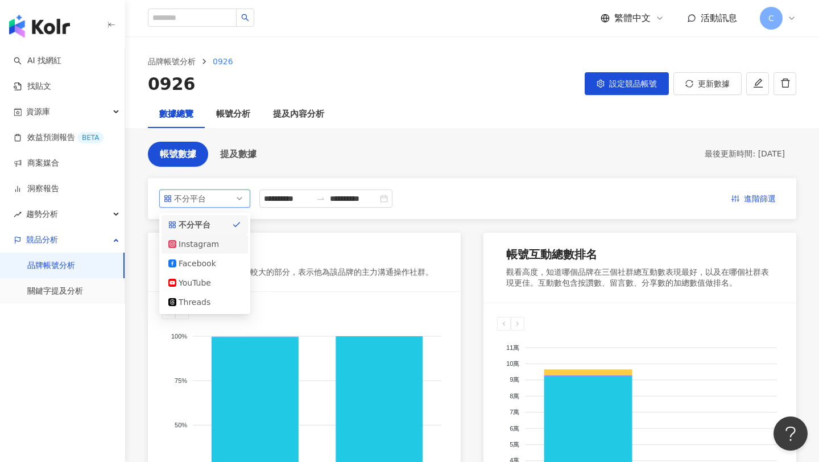
click at [194, 243] on div "Instagram" at bounding box center [197, 244] width 37 height 13
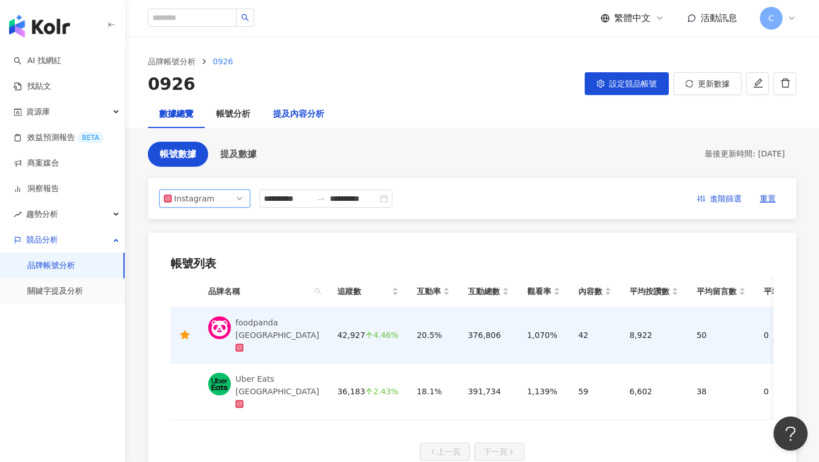
click at [275, 109] on div "提及內容分析" at bounding box center [298, 115] width 51 height 14
